Goal: Information Seeking & Learning: Find specific fact

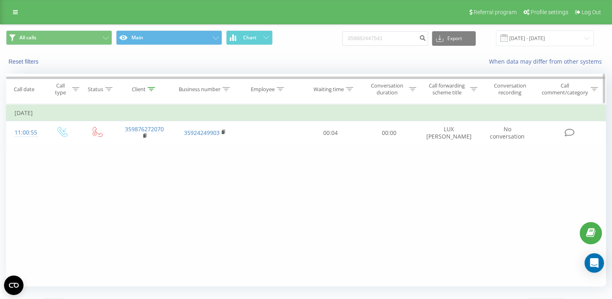
click at [151, 90] on icon at bounding box center [151, 89] width 7 height 4
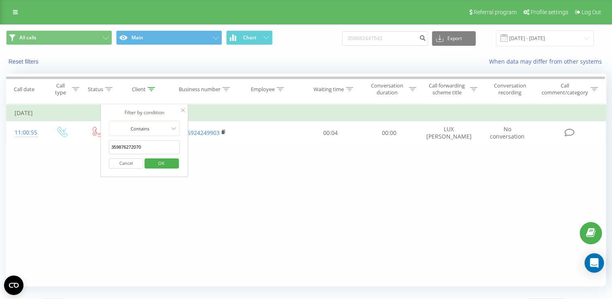
drag, startPoint x: 144, startPoint y: 149, endPoint x: 89, endPoint y: 148, distance: 55.8
click at [89, 148] on div "Filter by condition Equal Enter value Cancel OK Filter by condition Equal Enter…" at bounding box center [306, 195] width 600 height 182
click at [171, 162] on span "OK" at bounding box center [161, 163] width 23 height 13
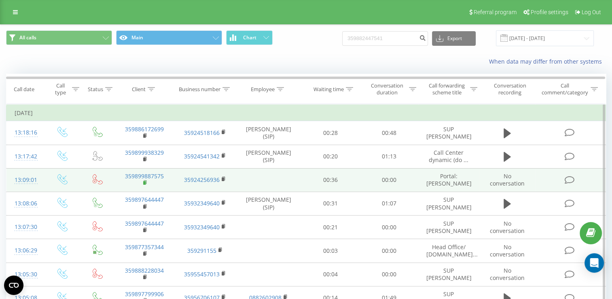
click at [143, 183] on icon at bounding box center [145, 183] width 4 height 6
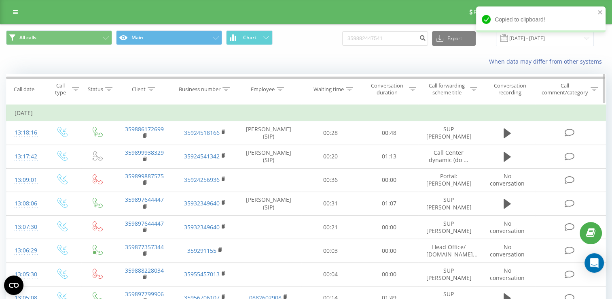
click at [151, 90] on icon at bounding box center [151, 89] width 7 height 4
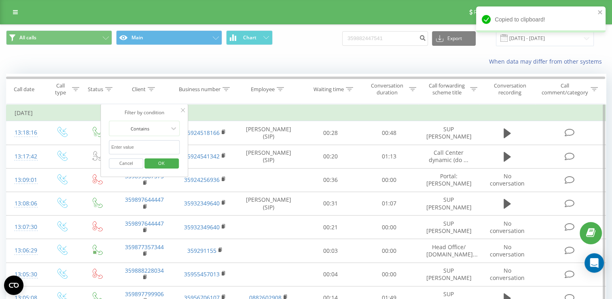
paste input "359899887575"
type input "359899887575"
click at [166, 165] on span "OK" at bounding box center [161, 163] width 23 height 13
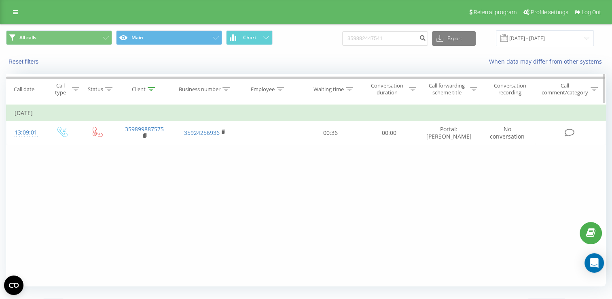
click at [148, 89] on icon at bounding box center [151, 89] width 7 height 4
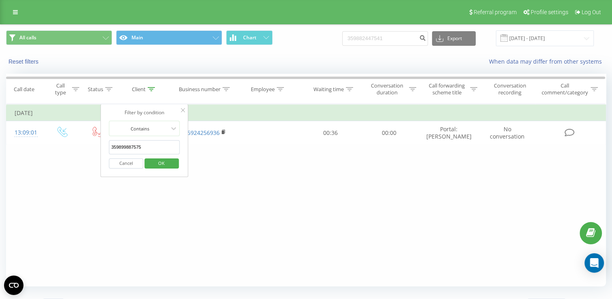
drag, startPoint x: 145, startPoint y: 143, endPoint x: 102, endPoint y: 143, distance: 42.9
click at [102, 143] on div "Filter by condition Contains 359899887575 Cancel OK" at bounding box center [144, 140] width 88 height 73
click at [169, 163] on span "OK" at bounding box center [161, 163] width 23 height 13
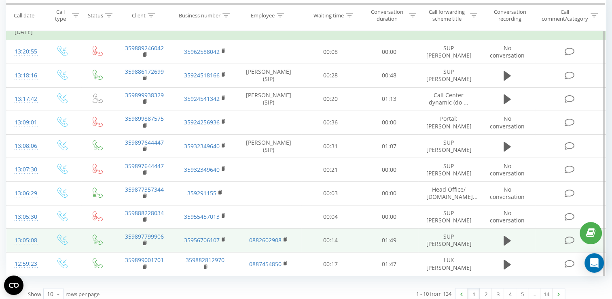
scroll to position [93, 0]
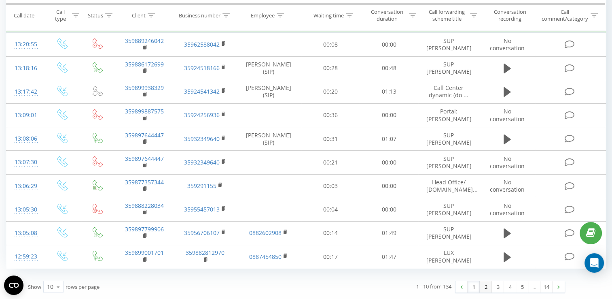
click at [481, 286] on link "2" at bounding box center [486, 286] width 12 height 11
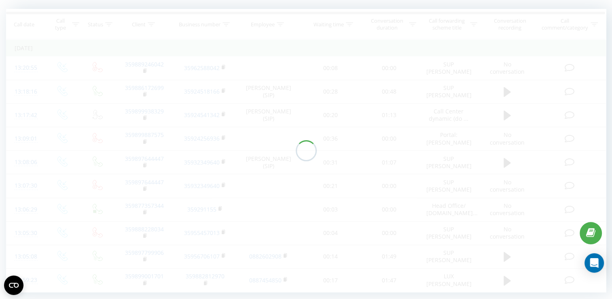
scroll to position [53, 0]
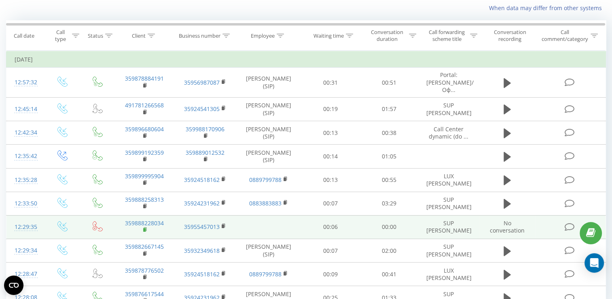
click at [145, 228] on rect at bounding box center [144, 230] width 2 height 4
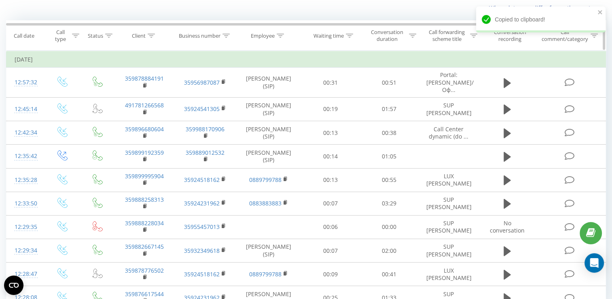
click at [153, 34] on icon at bounding box center [151, 36] width 7 height 4
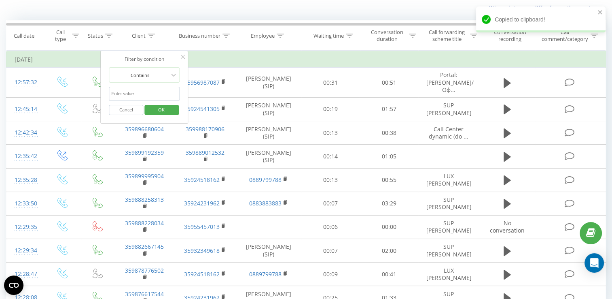
paste input "359888228034"
type input "359888228034"
click at [158, 109] on span "OK" at bounding box center [161, 109] width 23 height 13
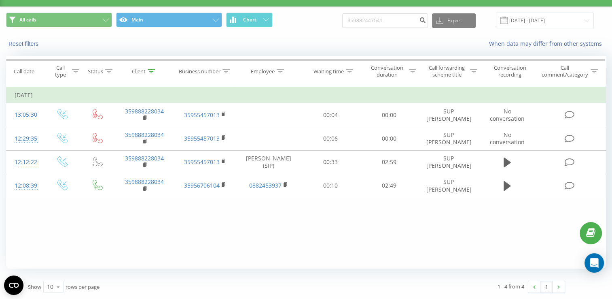
scroll to position [17, 0]
click at [154, 74] on div at bounding box center [151, 71] width 7 height 7
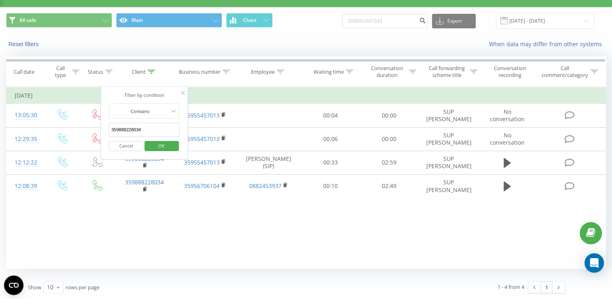
drag, startPoint x: 149, startPoint y: 127, endPoint x: 106, endPoint y: 127, distance: 42.9
click at [106, 127] on div "Filter by condition Contains 359888228034 Cancel OK" at bounding box center [144, 123] width 88 height 73
click at [149, 148] on button "OK" at bounding box center [161, 146] width 34 height 10
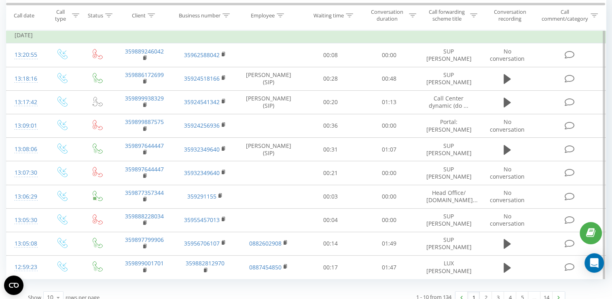
scroll to position [93, 0]
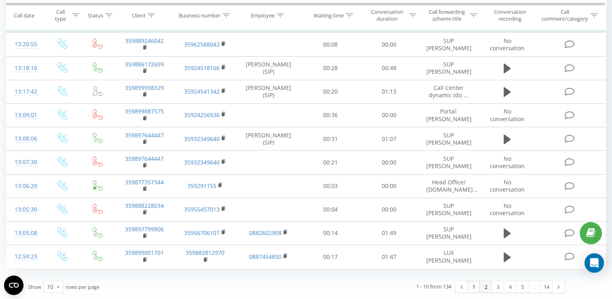
click at [485, 284] on link "2" at bounding box center [486, 286] width 12 height 11
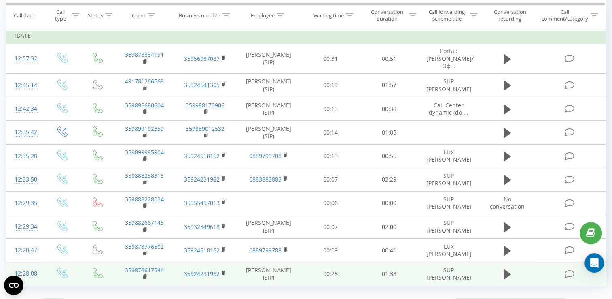
scroll to position [87, 0]
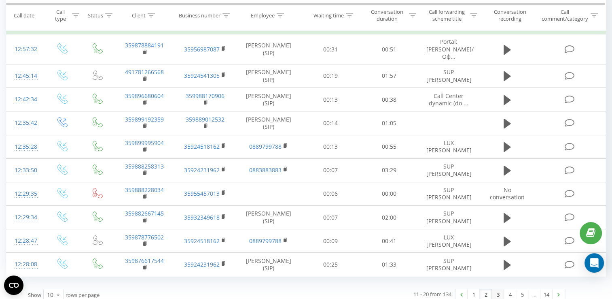
click at [498, 289] on link "3" at bounding box center [498, 294] width 12 height 11
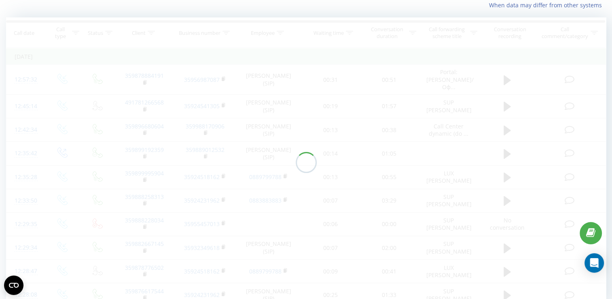
scroll to position [53, 0]
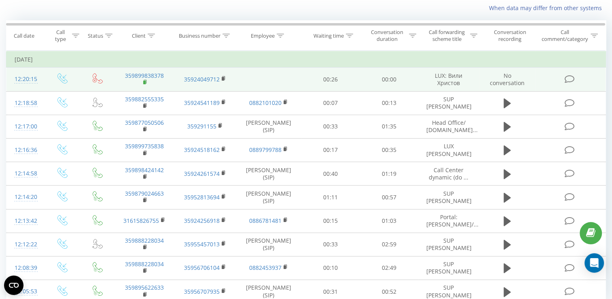
click at [145, 81] on rect at bounding box center [144, 83] width 2 height 4
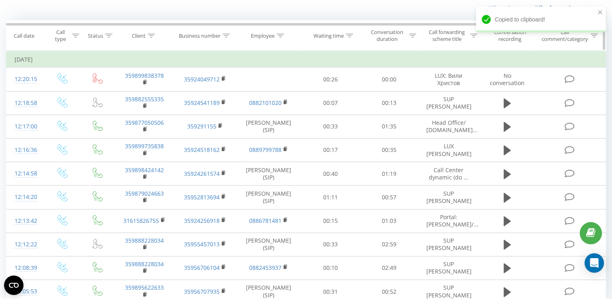
click at [151, 38] on div at bounding box center [151, 35] width 7 height 7
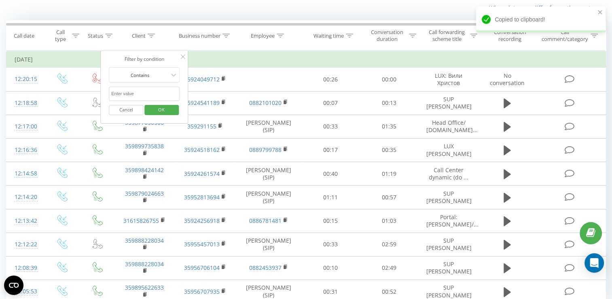
paste input "359899838378"
type input "359899838378"
click at [164, 108] on span "OK" at bounding box center [161, 109] width 23 height 13
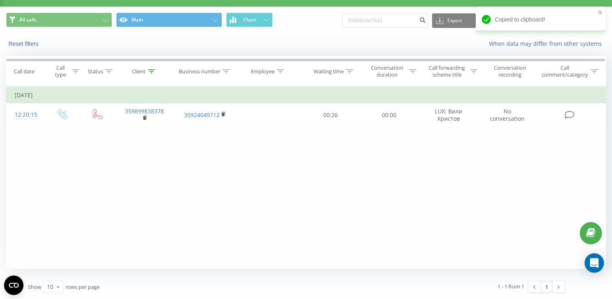
scroll to position [17, 0]
click at [154, 75] on th "Client" at bounding box center [144, 72] width 61 height 30
click at [152, 72] on icon at bounding box center [151, 72] width 7 height 4
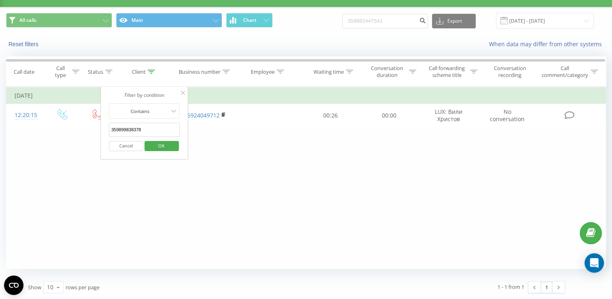
drag, startPoint x: 145, startPoint y: 129, endPoint x: 104, endPoint y: 127, distance: 41.3
click at [104, 127] on div "Filter by condition Contains 359899838378 Cancel OK" at bounding box center [144, 123] width 88 height 73
click at [160, 146] on span "OK" at bounding box center [161, 145] width 23 height 13
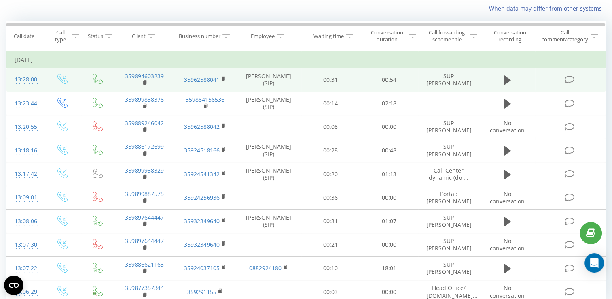
scroll to position [99, 0]
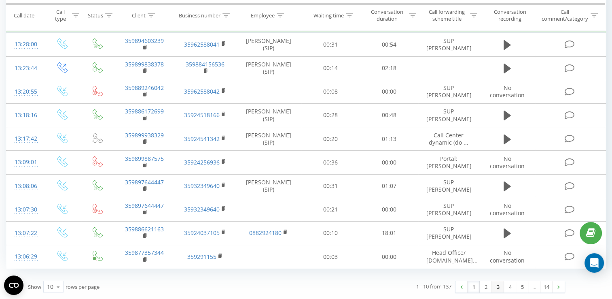
click at [494, 288] on link "3" at bounding box center [498, 286] width 12 height 11
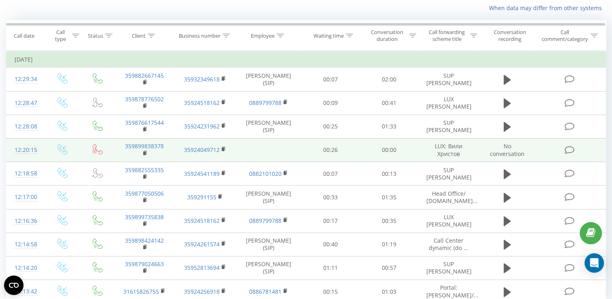
scroll to position [87, 0]
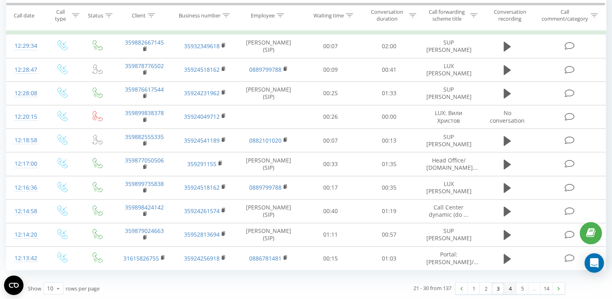
click at [510, 284] on link "4" at bounding box center [510, 287] width 12 height 11
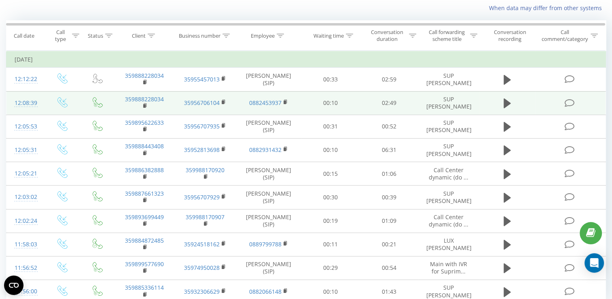
scroll to position [87, 0]
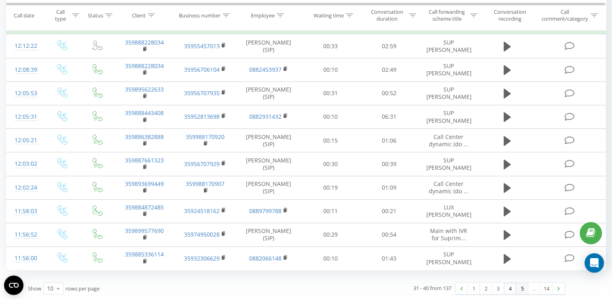
click at [521, 288] on link "5" at bounding box center [522, 287] width 12 height 11
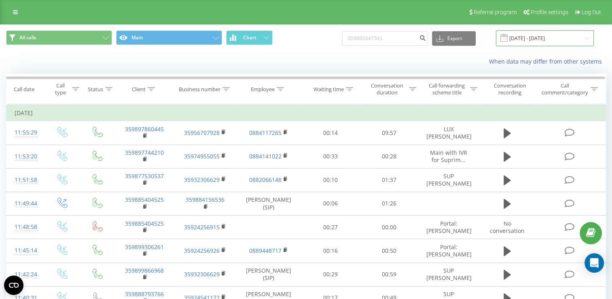
click at [589, 42] on input "[DATE] - [DATE]" at bounding box center [545, 38] width 98 height 16
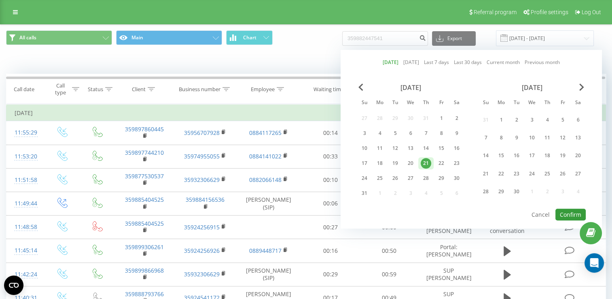
click at [570, 211] on button "Confirm" at bounding box center [571, 214] width 30 height 12
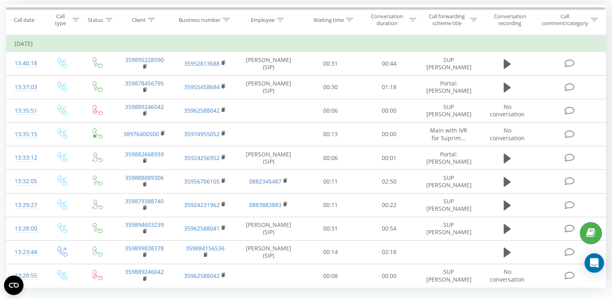
scroll to position [81, 0]
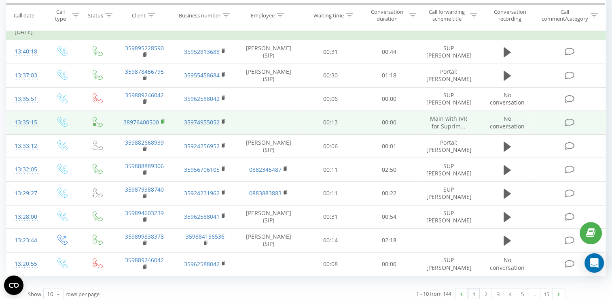
click at [161, 121] on rect at bounding box center [162, 122] width 2 height 4
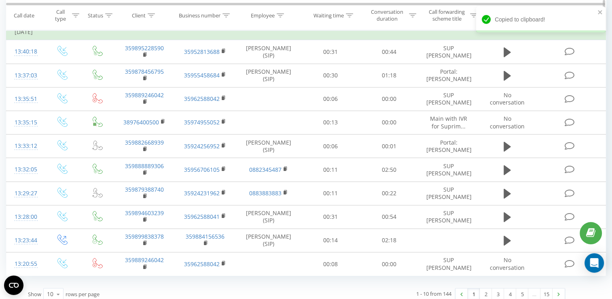
click at [153, 17] on div at bounding box center [151, 15] width 7 height 7
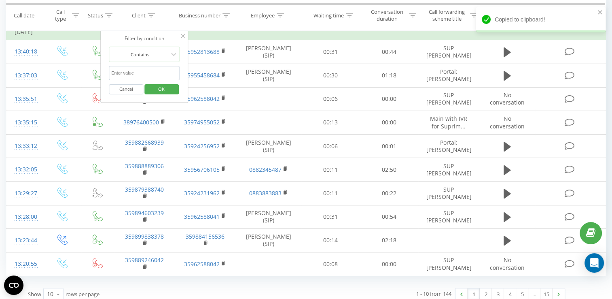
paste input "38976400500"
type input "38976400500"
click at [170, 99] on div "Filter by condition Contains 38976400500 Cancel OK" at bounding box center [144, 66] width 88 height 73
click at [172, 88] on span "OK" at bounding box center [161, 89] width 23 height 13
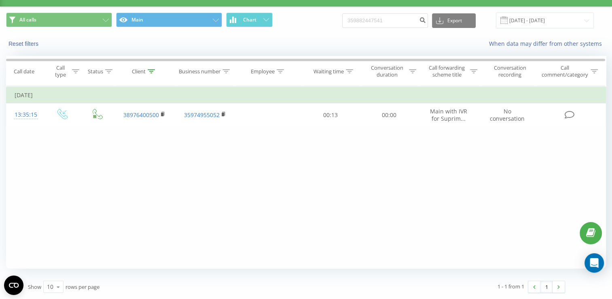
scroll to position [17, 0]
click at [151, 74] on div at bounding box center [151, 71] width 7 height 7
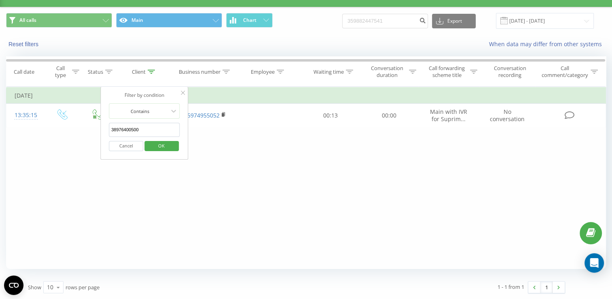
drag, startPoint x: 146, startPoint y: 130, endPoint x: 101, endPoint y: 128, distance: 45.3
click at [101, 128] on div "Filter by condition Contains 38976400500 Cancel OK" at bounding box center [144, 123] width 88 height 73
click at [162, 148] on span "OK" at bounding box center [161, 145] width 23 height 13
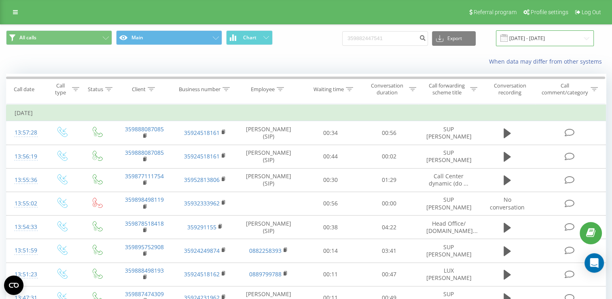
click at [585, 35] on input "[DATE] - [DATE]" at bounding box center [545, 38] width 98 height 16
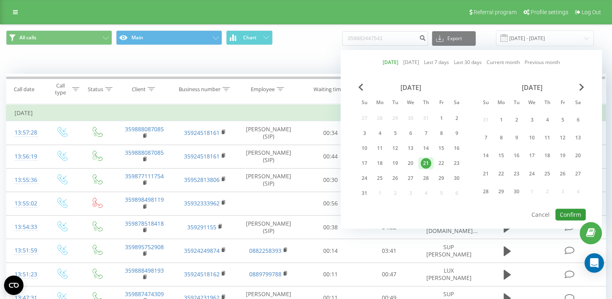
click at [571, 208] on button "Confirm" at bounding box center [571, 214] width 30 height 12
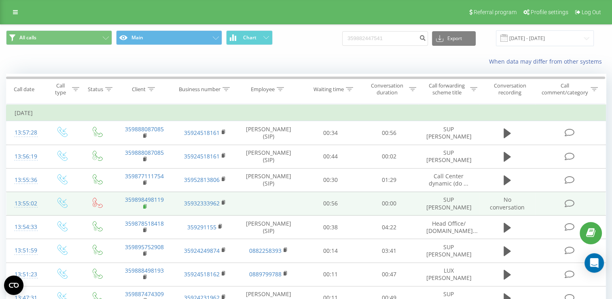
click at [144, 206] on rect at bounding box center [144, 207] width 2 height 4
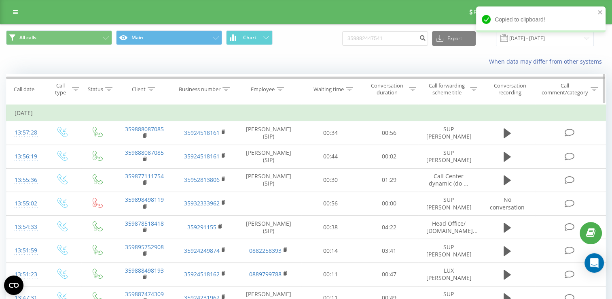
click at [149, 89] on icon at bounding box center [151, 89] width 7 height 4
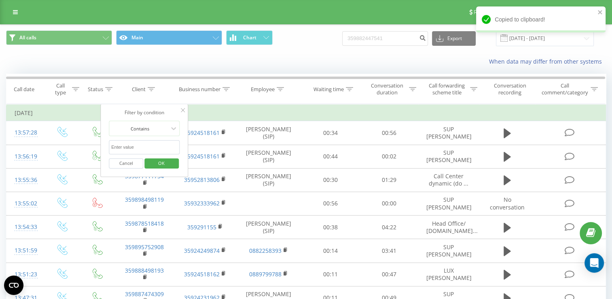
paste input "359898498119"
type input "359898498119"
click at [162, 165] on span "OK" at bounding box center [161, 163] width 23 height 13
